Goal: Navigation & Orientation: Find specific page/section

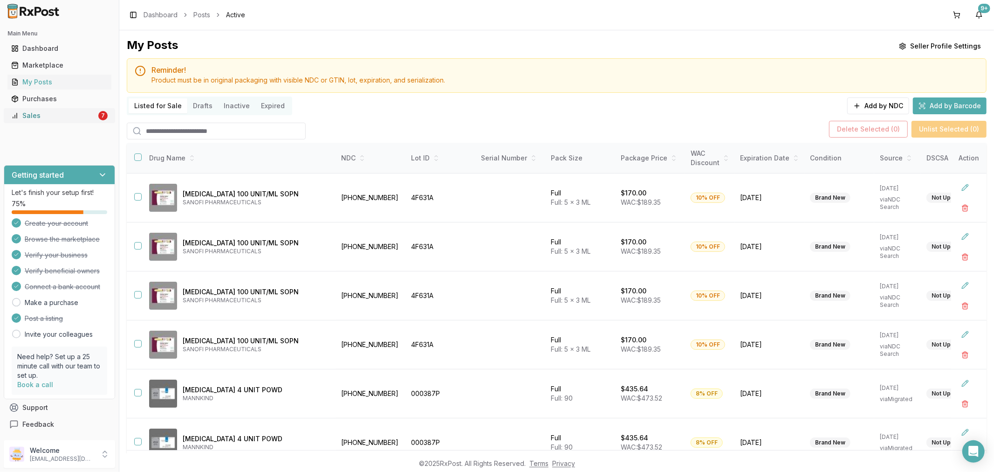
click at [39, 122] on link "Sales 7" at bounding box center [59, 115] width 104 height 17
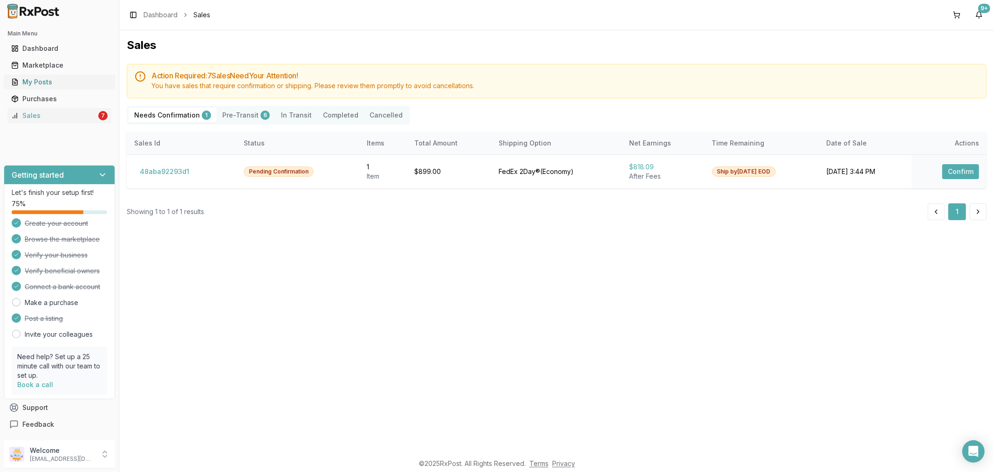
click at [62, 84] on div "My Posts" at bounding box center [59, 81] width 96 height 9
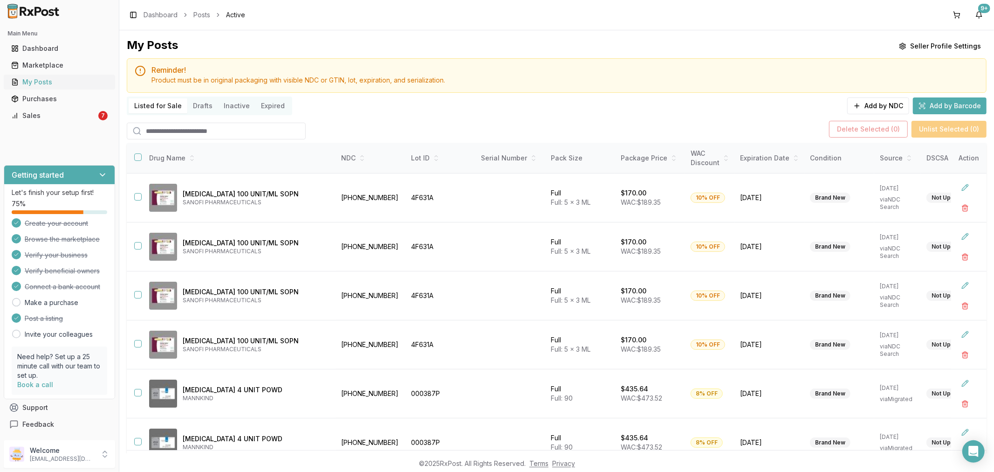
click at [98, 85] on div "My Posts" at bounding box center [59, 81] width 96 height 9
click at [57, 117] on div "Sales" at bounding box center [53, 115] width 85 height 9
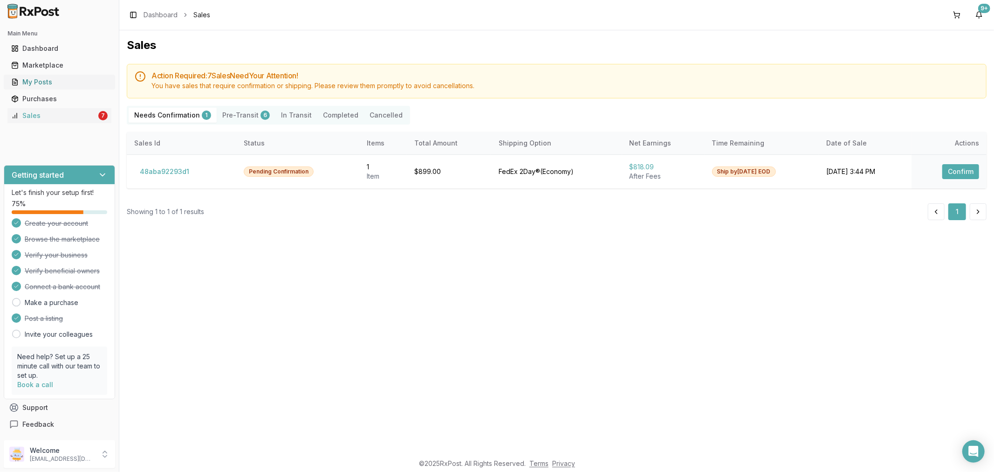
drag, startPoint x: 48, startPoint y: 80, endPoint x: 52, endPoint y: 84, distance: 5.6
click at [48, 81] on div "My Posts" at bounding box center [59, 81] width 96 height 9
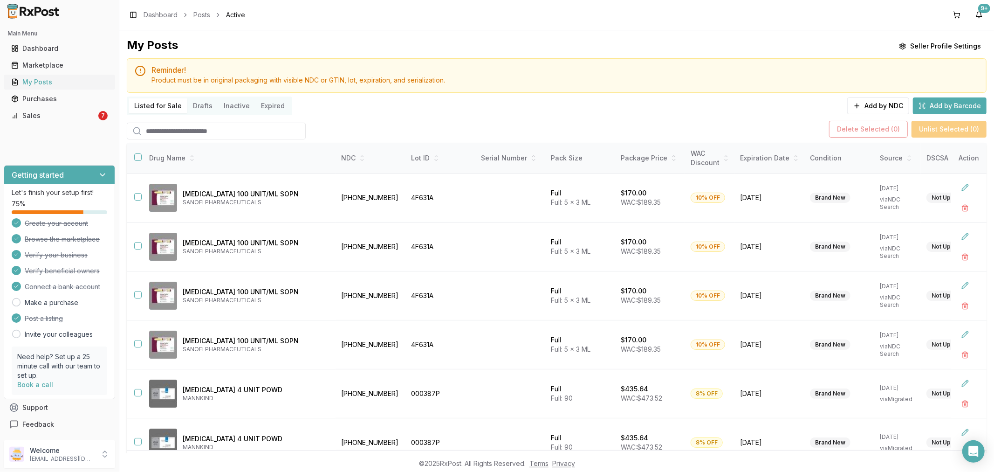
drag, startPoint x: 83, startPoint y: 66, endPoint x: 78, endPoint y: 84, distance: 18.9
click at [83, 66] on div "Marketplace" at bounding box center [59, 65] width 96 height 9
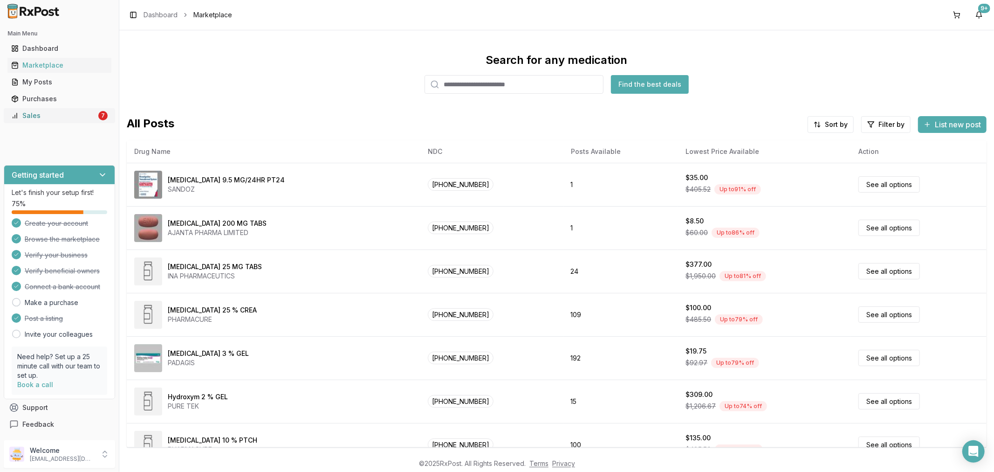
click at [40, 111] on div "Sales" at bounding box center [53, 115] width 85 height 9
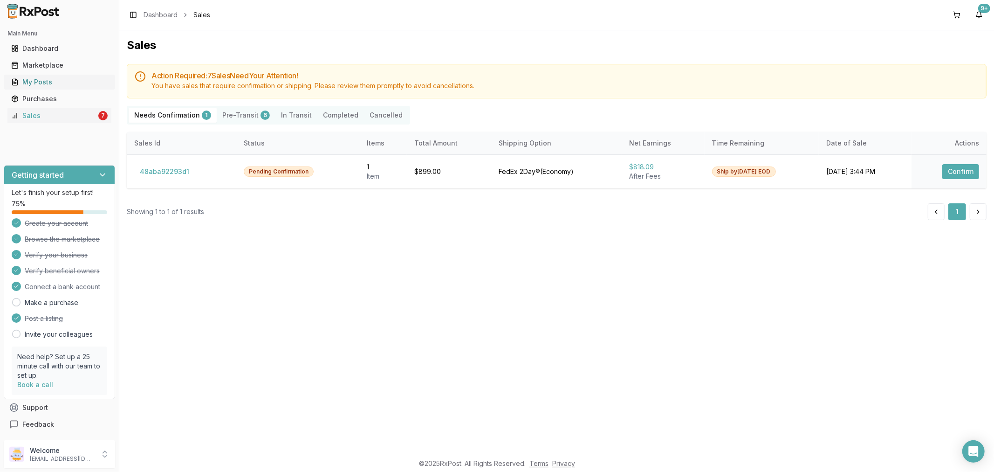
click at [45, 75] on link "My Posts" at bounding box center [59, 82] width 104 height 17
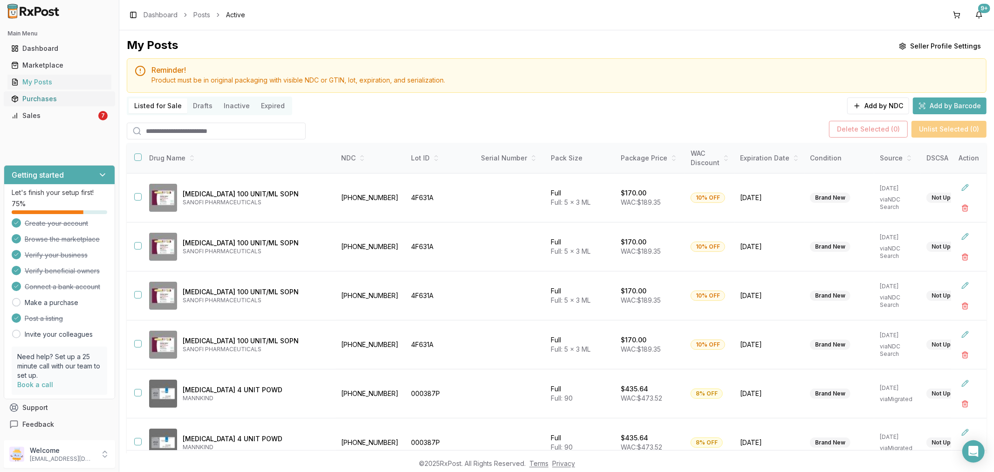
drag, startPoint x: 72, startPoint y: 118, endPoint x: 90, endPoint y: 101, distance: 25.1
click at [72, 118] on div "Sales" at bounding box center [53, 115] width 85 height 9
